Goal: Ask a question: Seek information or help from site administrators or community

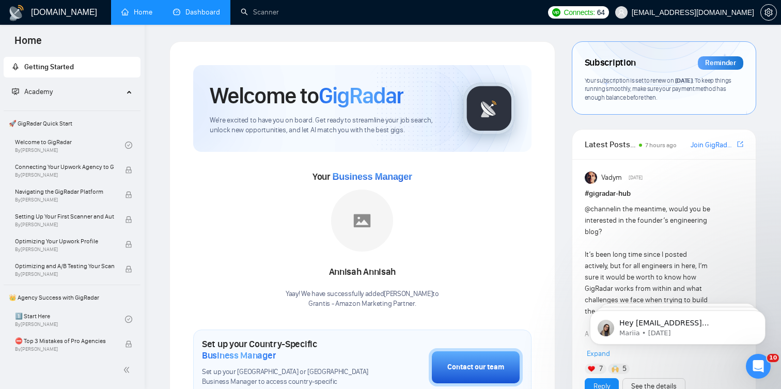
click at [196, 15] on link "Dashboard" at bounding box center [196, 12] width 47 height 9
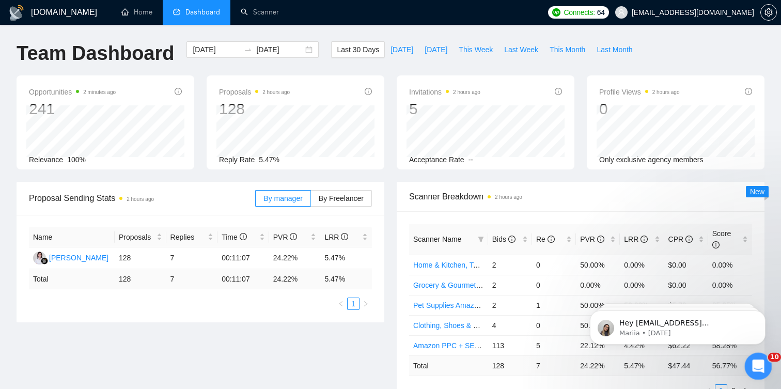
click at [763, 369] on div "Open Intercom Messenger" at bounding box center [757, 365] width 34 height 34
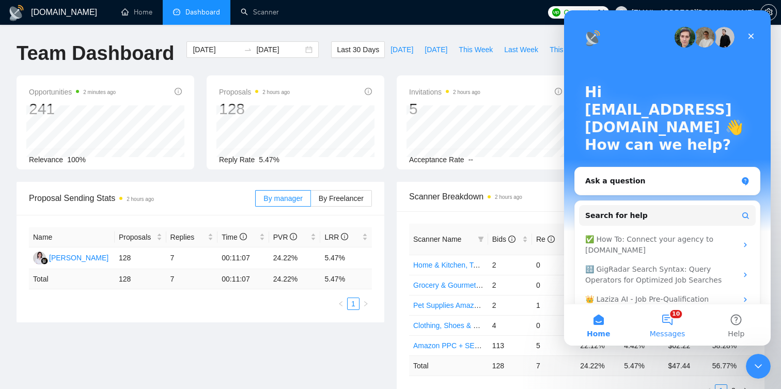
click at [662, 319] on button "10 Messages" at bounding box center [667, 324] width 69 height 41
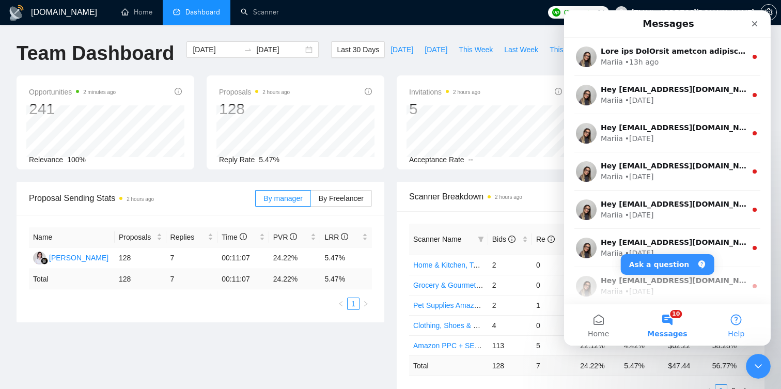
click at [738, 330] on span "Help" at bounding box center [736, 333] width 17 height 7
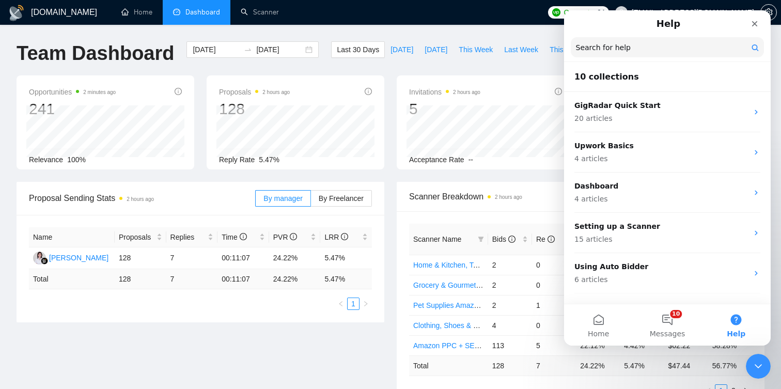
click at [642, 54] on input "Search for help" at bounding box center [667, 47] width 193 height 20
click at [606, 321] on button "Home" at bounding box center [598, 324] width 69 height 41
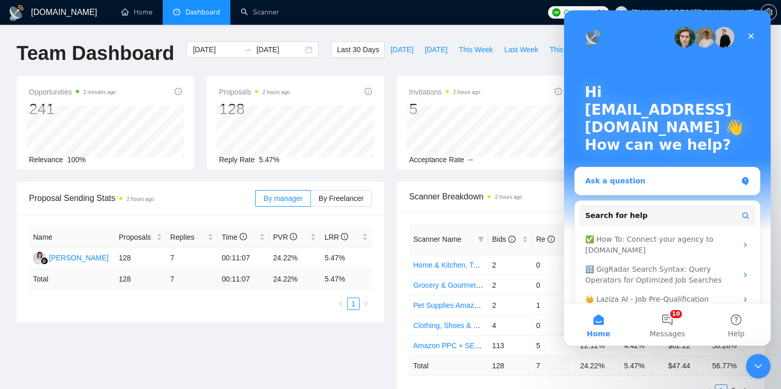
click at [644, 182] on div "Ask a question" at bounding box center [661, 181] width 152 height 11
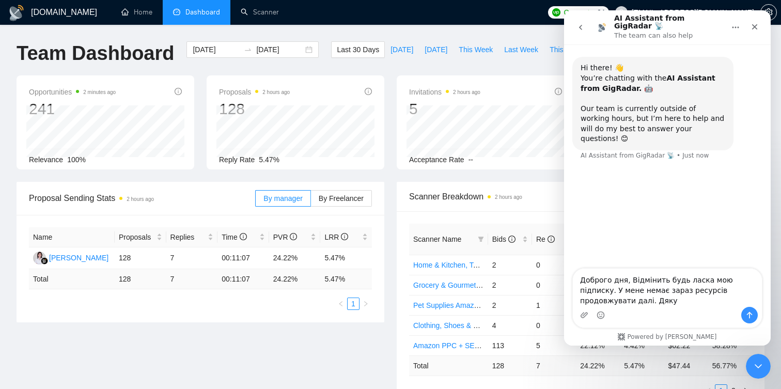
type textarea "Доброго дня, Відмінить будь ласка мою підписку. У мене немає зараз ресурсів про…"
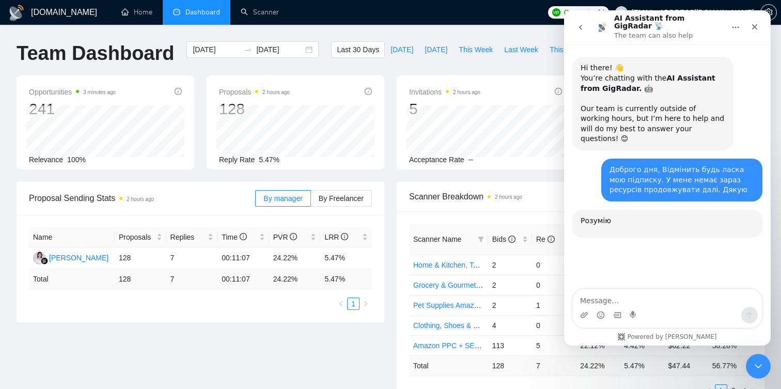
scroll to position [2, 0]
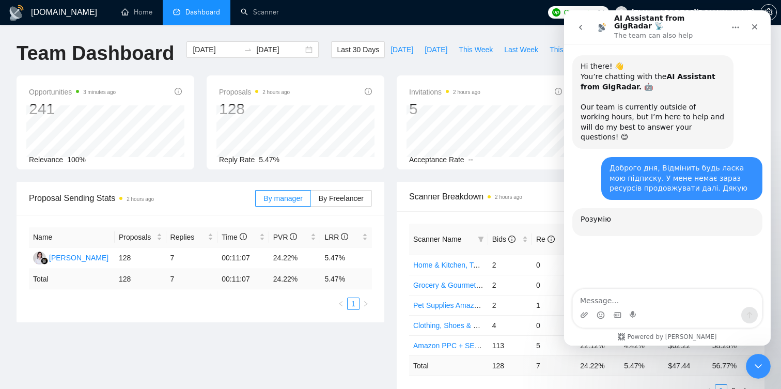
click at [525, 67] on div "Last 30 Days Today Yesterday This Week Last Week This Month Last Month" at bounding box center [484, 58] width 319 height 34
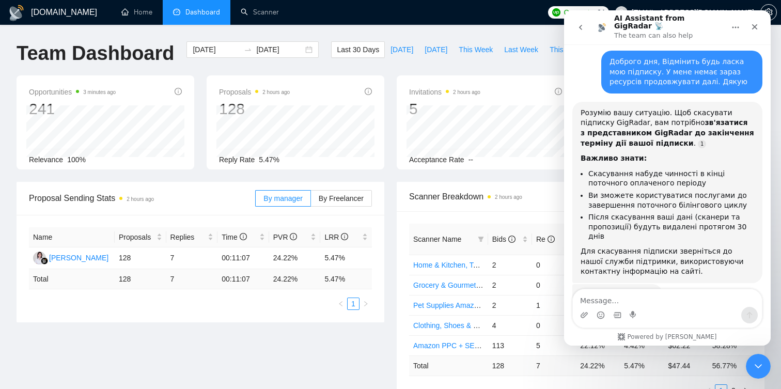
scroll to position [121, 0]
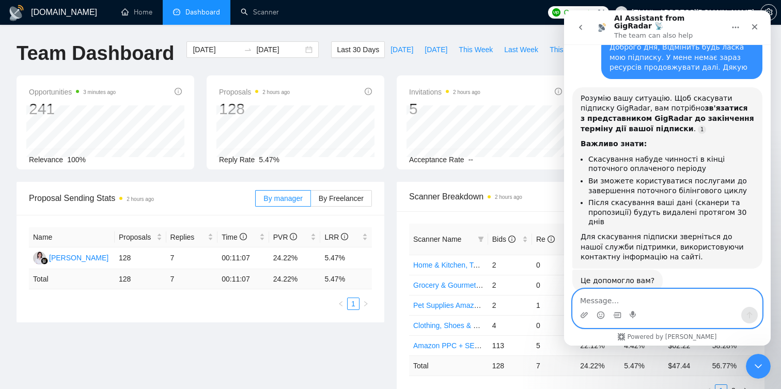
click at [652, 301] on textarea "Message…" at bounding box center [667, 298] width 189 height 18
click at [348, 344] on div "Proposal Sending Stats 2 hours ago By manager By Freelancer Name Proposals Repl…" at bounding box center [390, 302] width 760 height 240
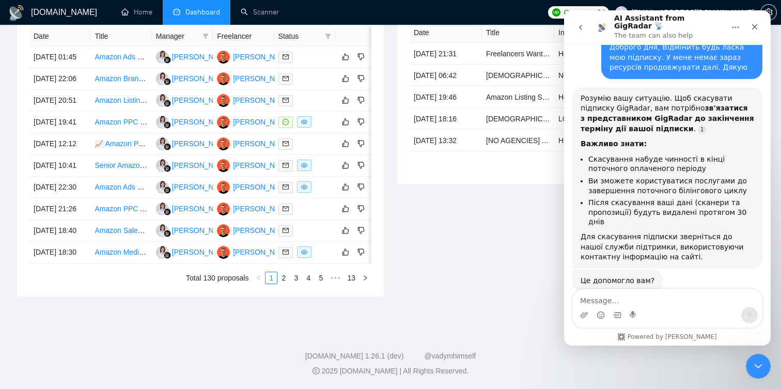
scroll to position [0, 0]
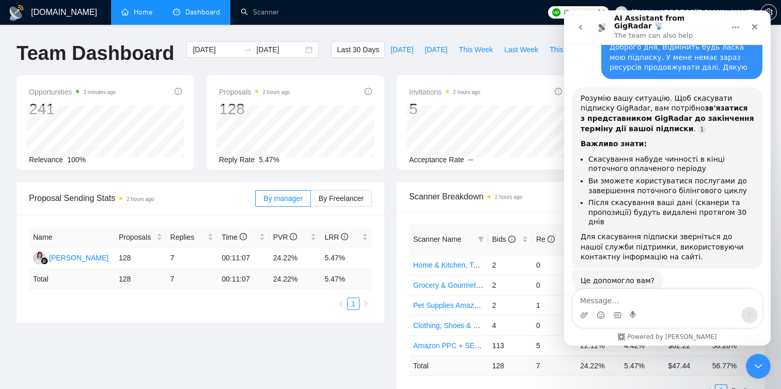
click at [141, 17] on link "Home" at bounding box center [136, 12] width 31 height 9
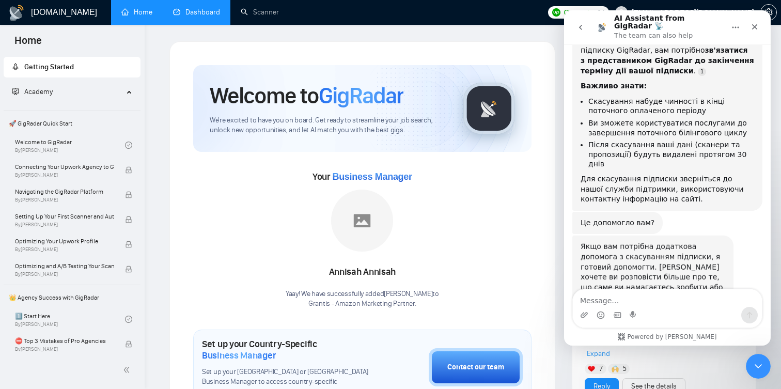
scroll to position [185, 0]
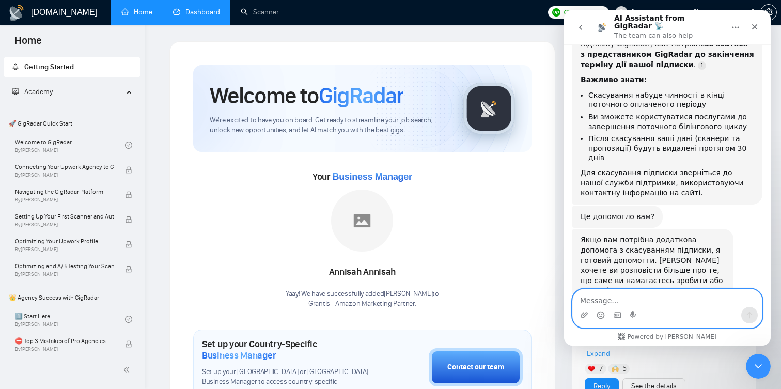
click at [645, 301] on textarea "Message…" at bounding box center [667, 298] width 189 height 18
type textarea "зв'яжи мене з спеціалістом"
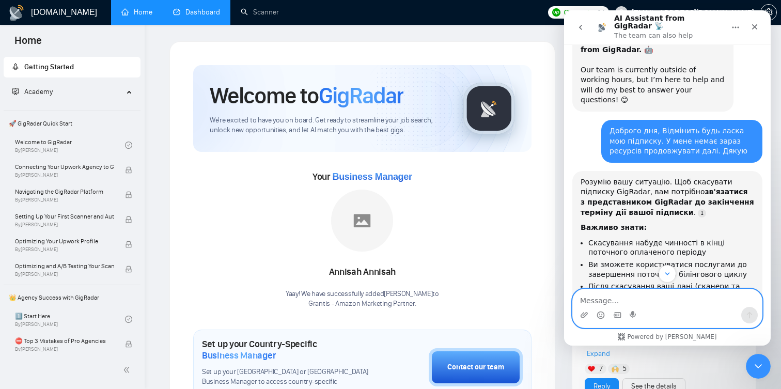
scroll to position [13, 0]
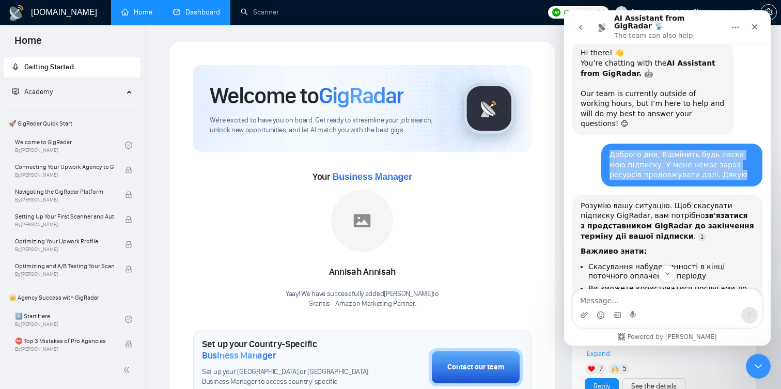
drag, startPoint x: 611, startPoint y: 137, endPoint x: 716, endPoint y: 163, distance: 108.9
click at [716, 163] on div "Доброго дня, Відмінить будь ласка мою підписку. У мене немає зараз ресурсів про…" at bounding box center [682, 165] width 145 height 30
copy div "Доброго дня, Відмінить будь ласка мою підписку. У мене немає зараз ресурсів про…"
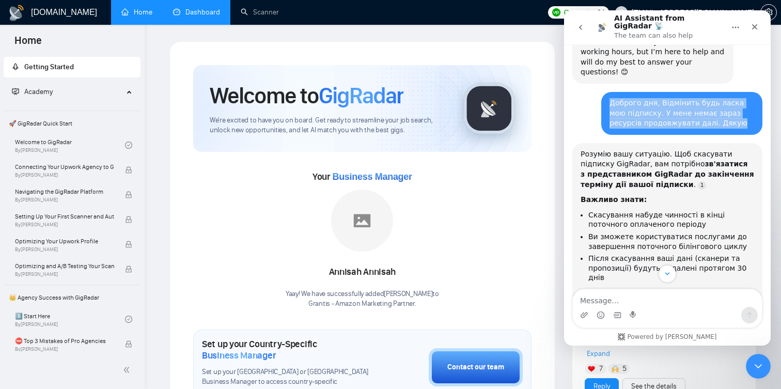
scroll to position [287, 0]
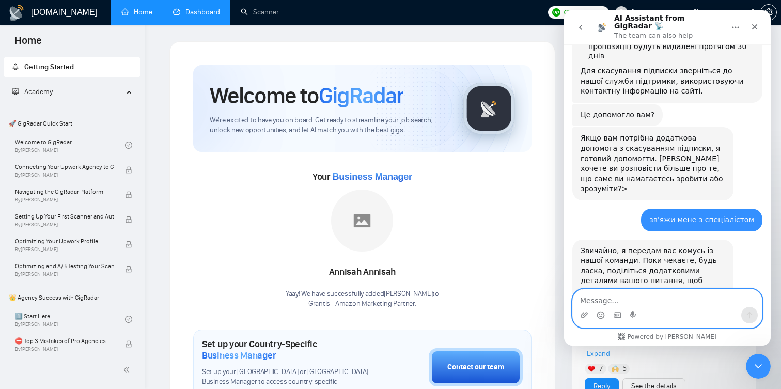
click at [667, 303] on textarea "Message…" at bounding box center [667, 298] width 189 height 18
paste textarea "Доброго дня, Відмінить будь ласка мою підписку. У мене немає зараз ресурсів про…"
type textarea "Доброго дня, Відмінить будь ласка мою підписку. У мене немає зараз ресурсів про…"
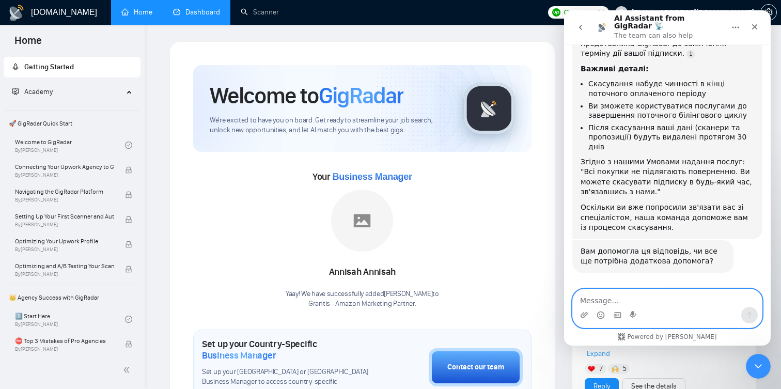
scroll to position [648, 0]
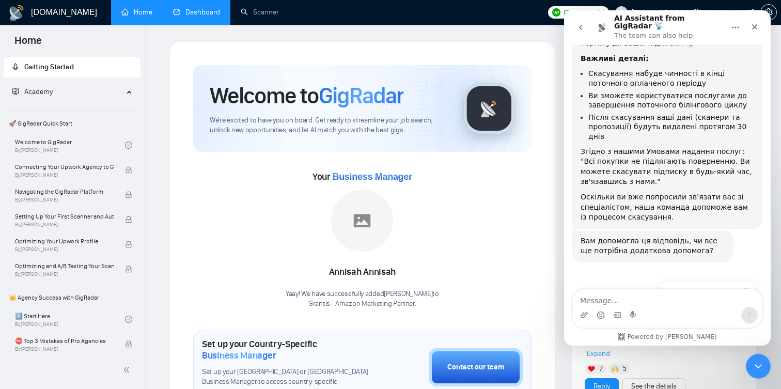
click at [684, 307] on button "Мені все ще потрібна допомога 👤" at bounding box center [683, 317] width 147 height 21
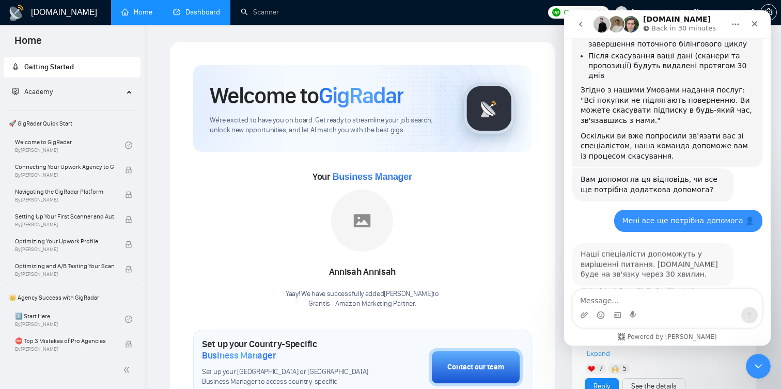
scroll to position [708, 0]
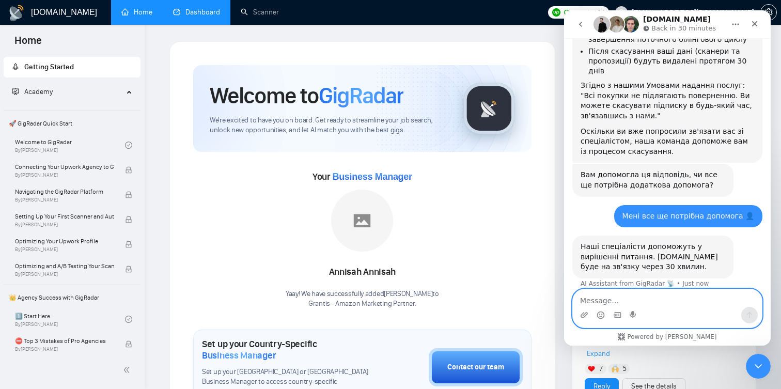
click at [669, 306] on textarea "Message…" at bounding box center [667, 298] width 189 height 18
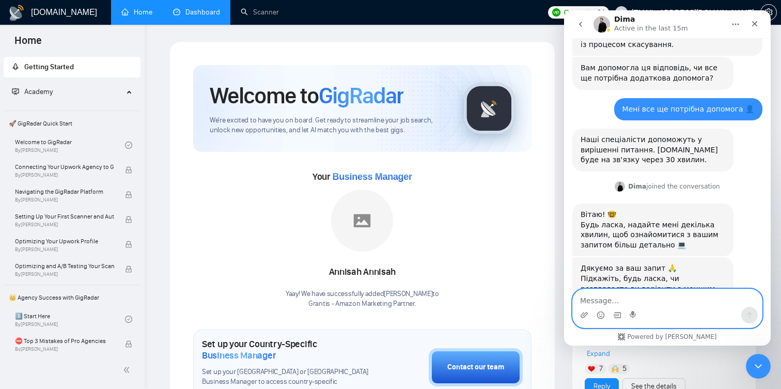
scroll to position [818, 0]
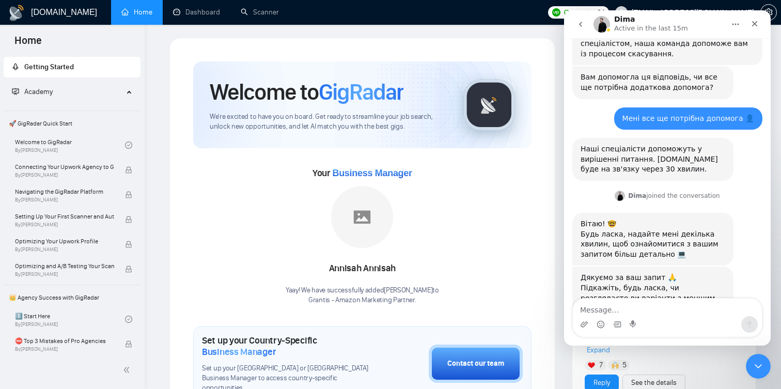
scroll to position [808, 0]
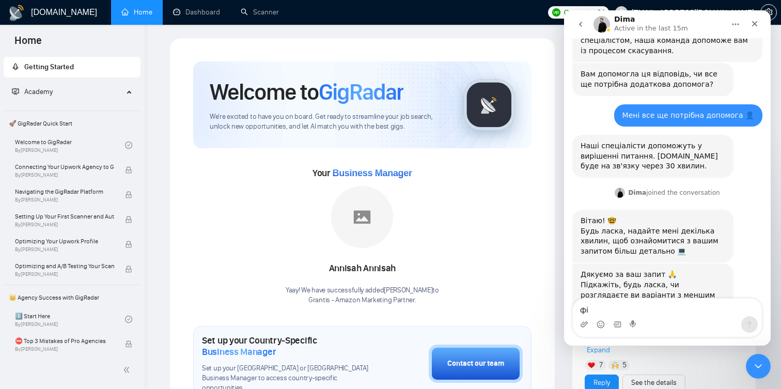
type textarea "фів"
type textarea "[PERSON_NAME]"
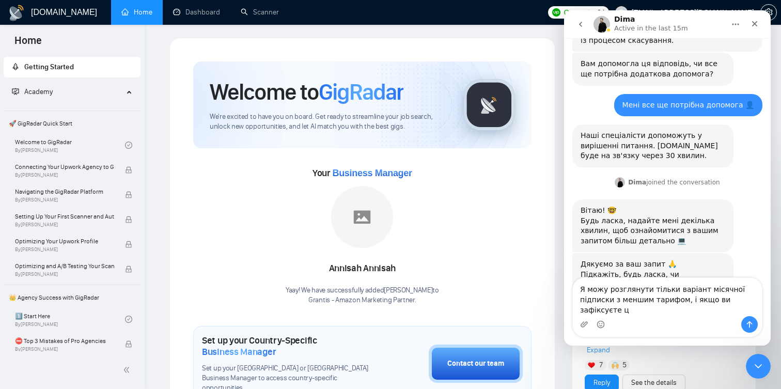
scroll to position [829, 0]
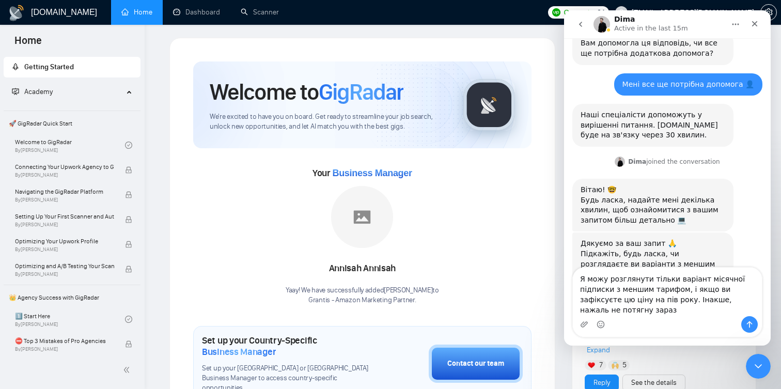
type textarea "Я можу розглянути тільки варіант місячної підписки з меншим тарифом, і якщо ви …"
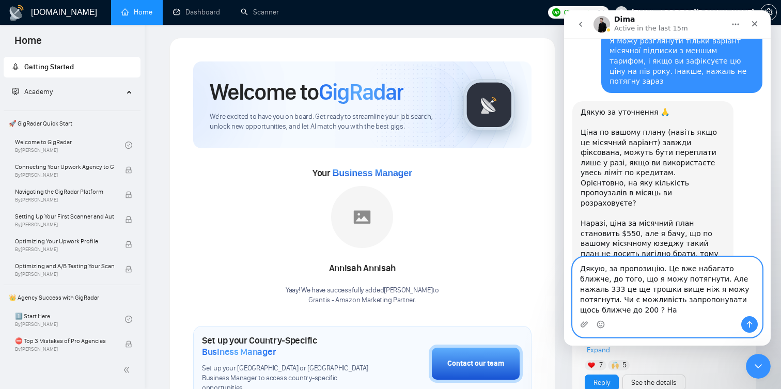
scroll to position [1114, 0]
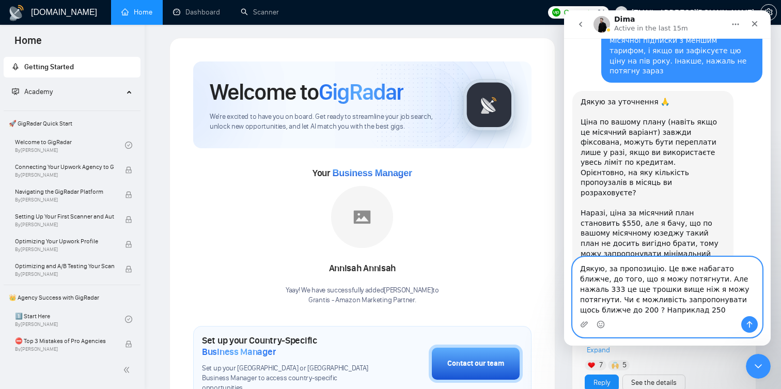
type textarea "Дякую, за пропозицію. Це вже набагато ближче, до того, що я можу потягнути. Але…"
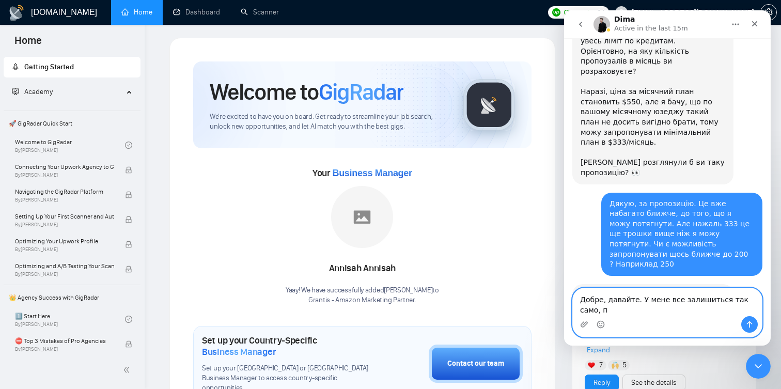
scroll to position [1245, 0]
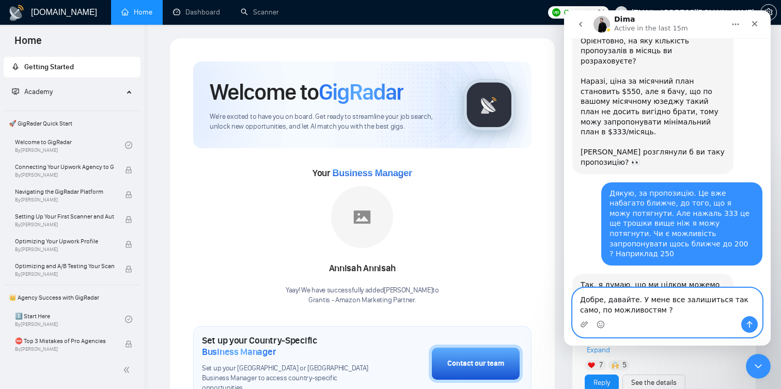
type textarea "Добре, давайте. У мене все залишиться так само, по можливостям ?"
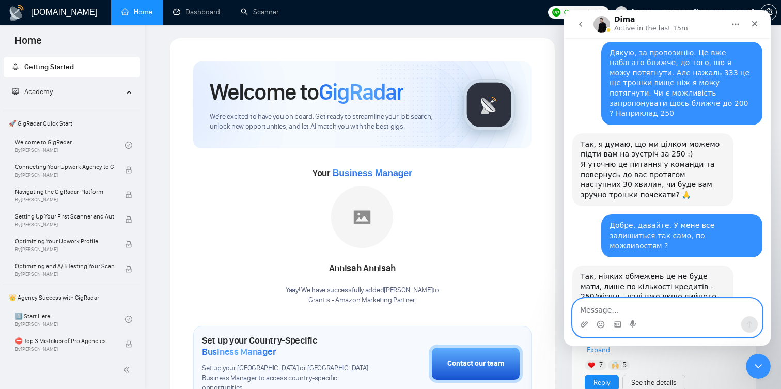
scroll to position [1387, 0]
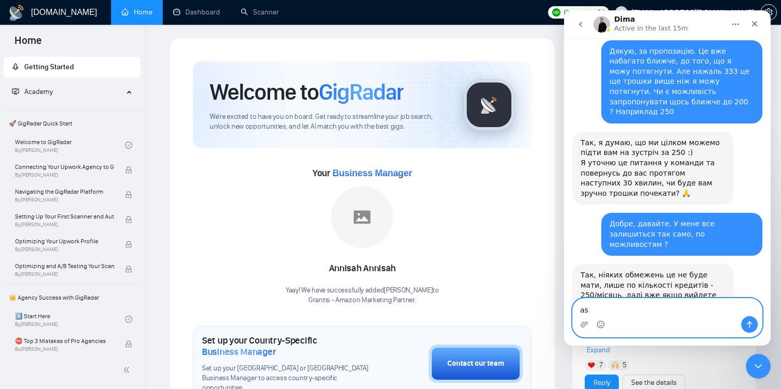
type textarea "asd"
type textarea "Добре, дякую. А план"
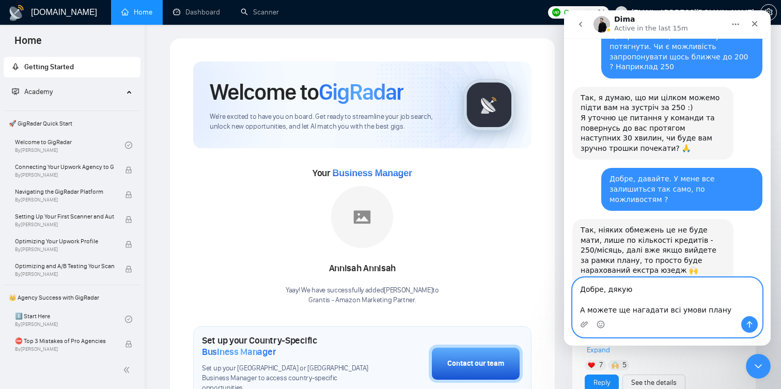
scroll to position [11, 0]
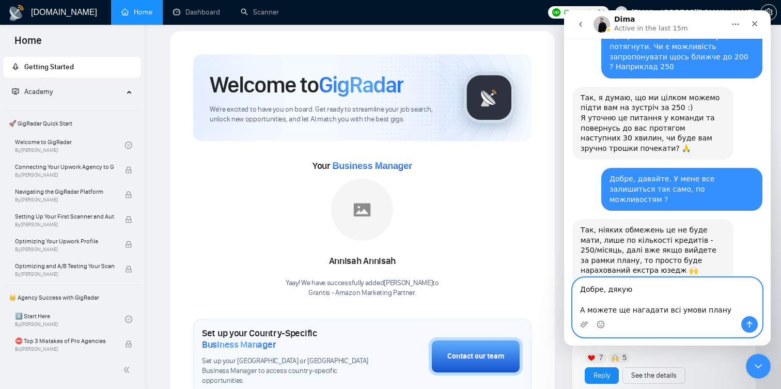
click at [698, 308] on textarea "Добре, дякую А можете ще нагадати всі умови плану" at bounding box center [667, 297] width 189 height 38
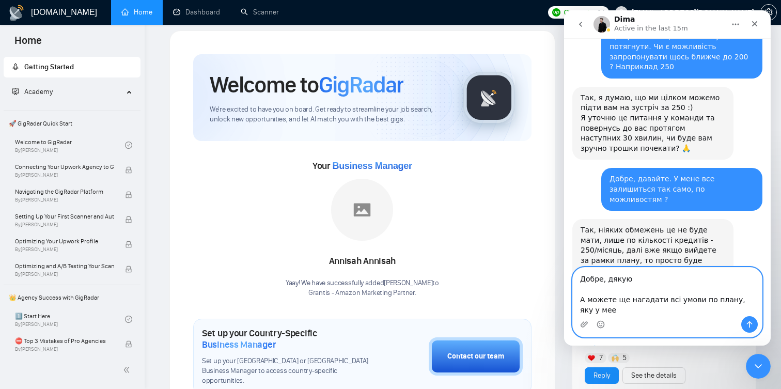
scroll to position [1443, 0]
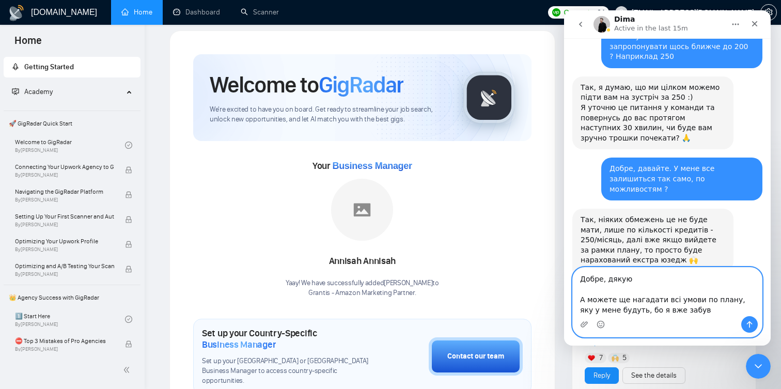
type textarea "Добре, дякую А можете ще нагадати всі умови по плану, яку у мене будуть, бо я в…"
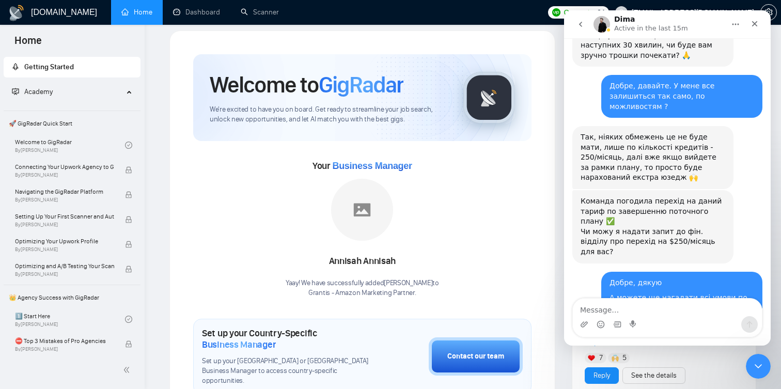
scroll to position [1499, 0]
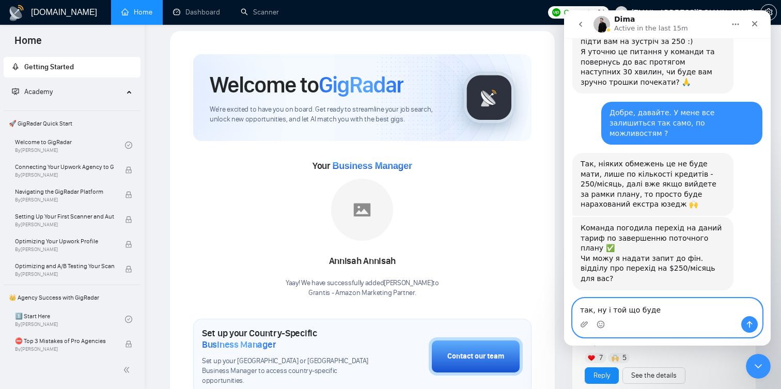
type textarea "так, ну і той що буде"
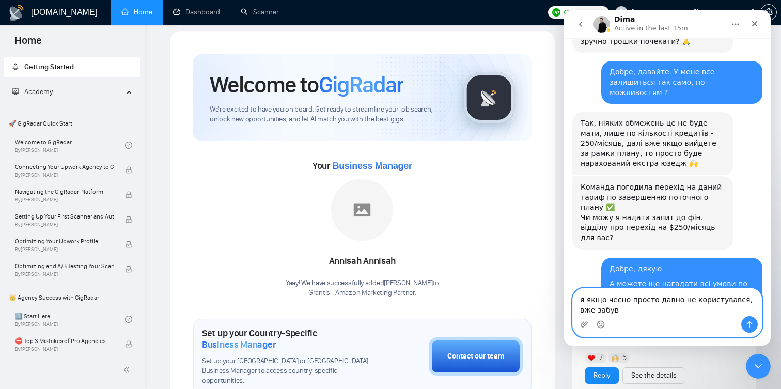
type textarea "я якщо чесно просто давно не користувався, вже забув"
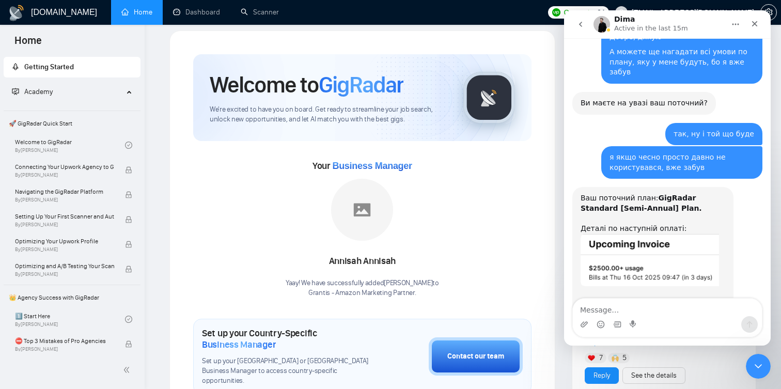
scroll to position [1773, 0]
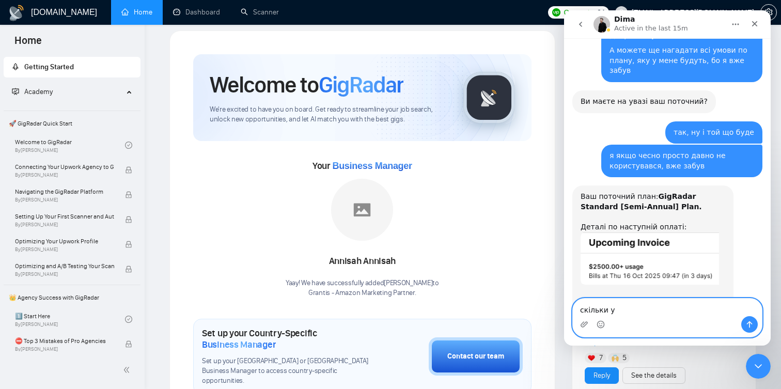
type textarea "скільки у"
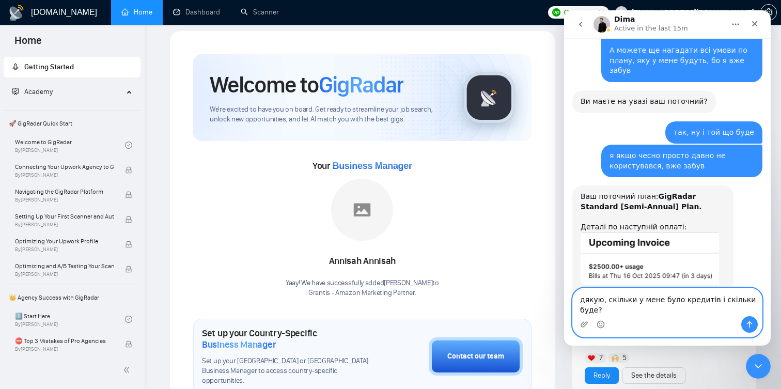
type textarea "дякую, скільки у мене було кредитів і скільки буде?"
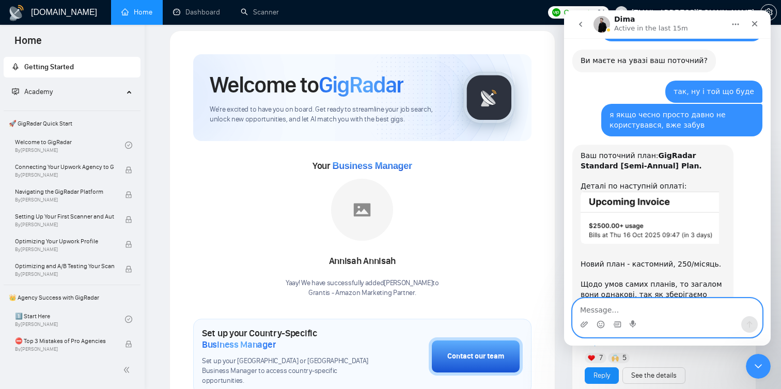
scroll to position [1814, 0]
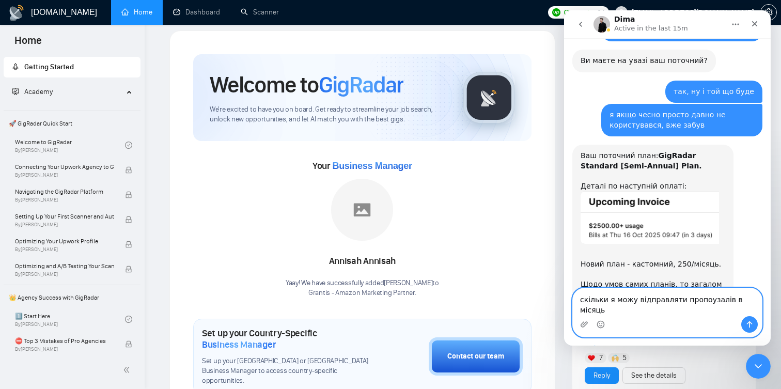
type textarea "скільки я можу відправляти пропоузалів в місяць ?"
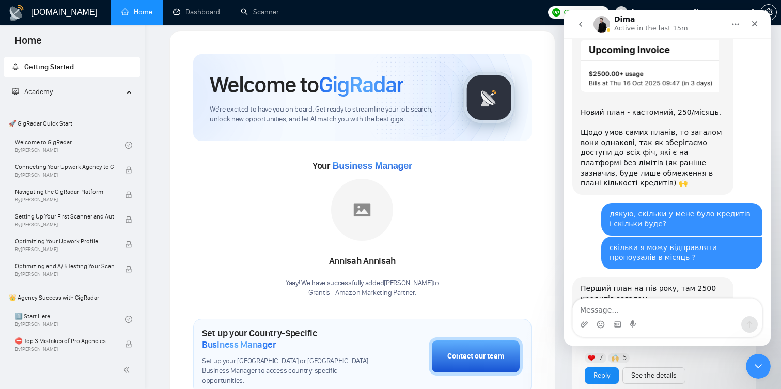
scroll to position [1979, 0]
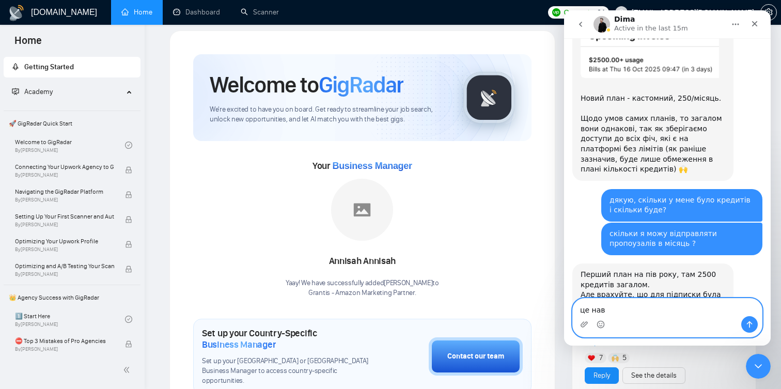
type textarea "це наві"
type textarea "а я зможу потенційно"
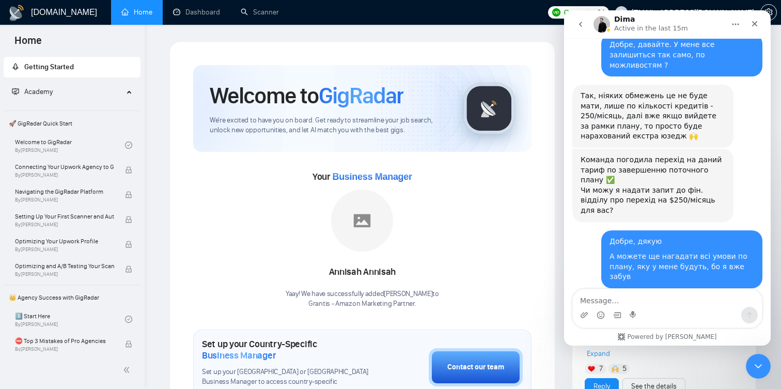
scroll to position [1572, 0]
